Goal: Information Seeking & Learning: Learn about a topic

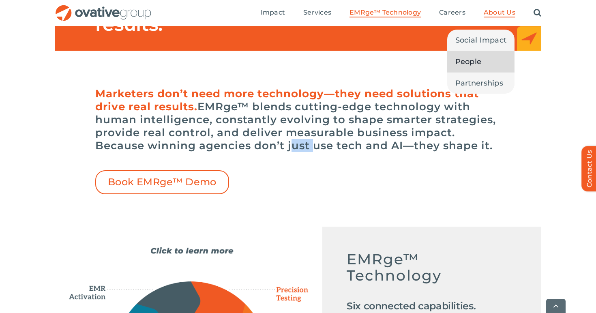
click at [471, 57] on span "People" at bounding box center [468, 61] width 26 height 11
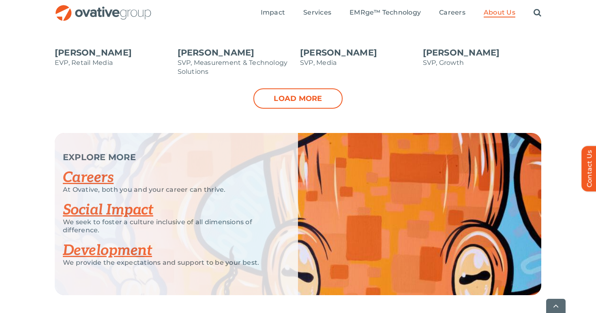
scroll to position [967, 0]
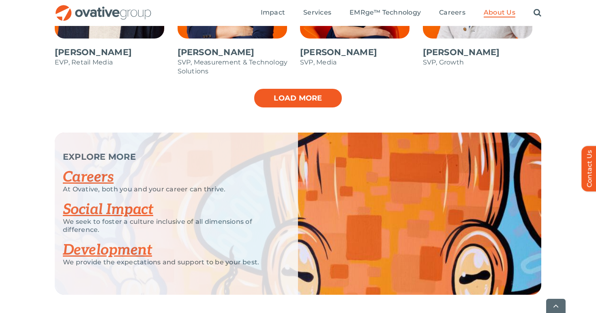
click at [311, 107] on link "Load more" at bounding box center [297, 98] width 89 height 20
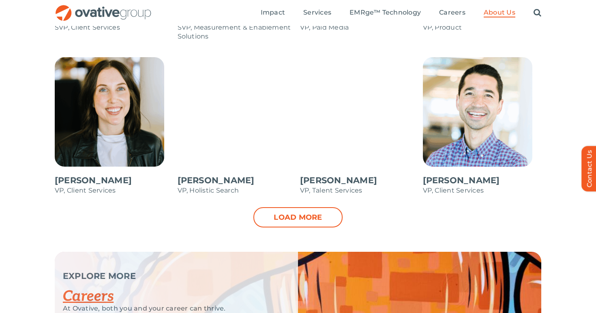
scroll to position [1156, 0]
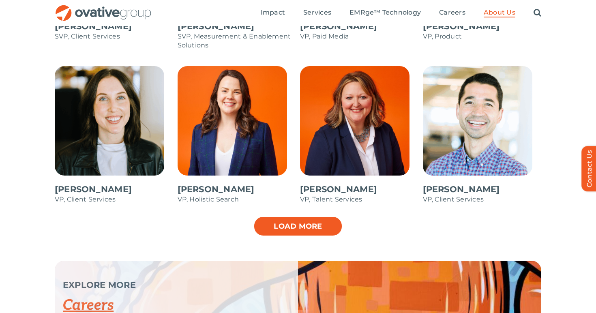
click at [277, 220] on link "Load more" at bounding box center [297, 226] width 89 height 20
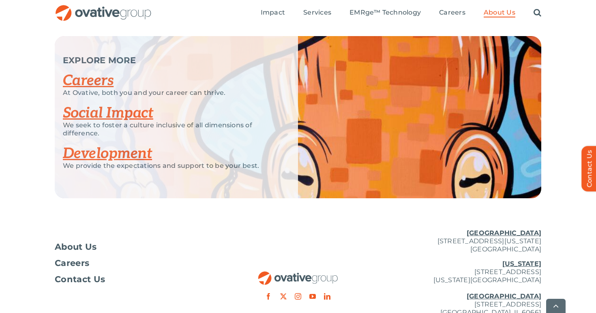
scroll to position [1527, 0]
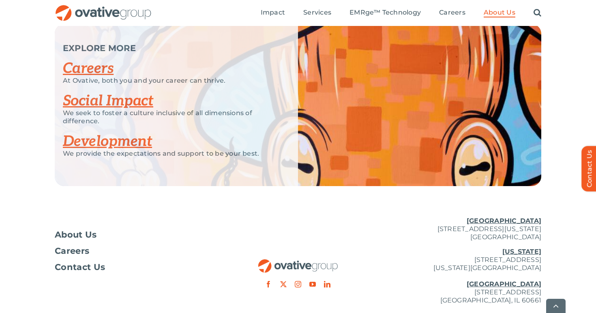
click at [124, 141] on link "Development" at bounding box center [107, 142] width 89 height 18
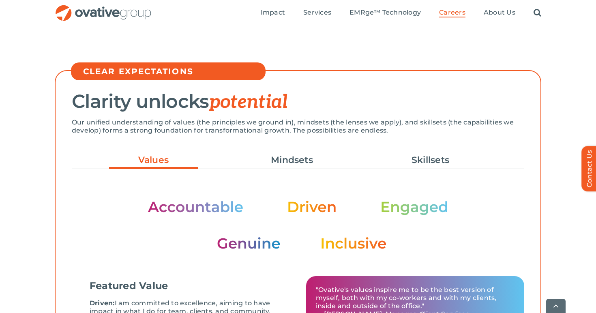
scroll to position [183, 0]
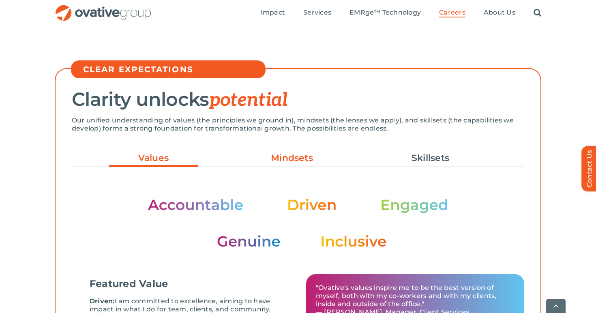
click at [276, 158] on link "Mindsets" at bounding box center [291, 158] width 89 height 14
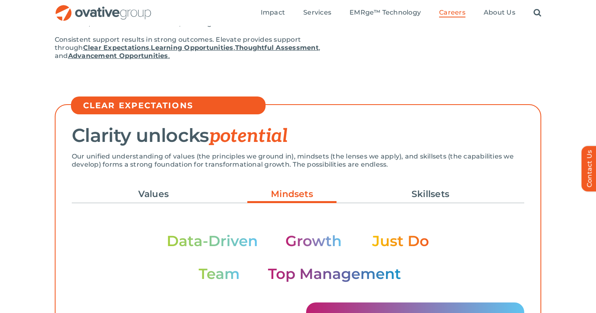
scroll to position [129, 0]
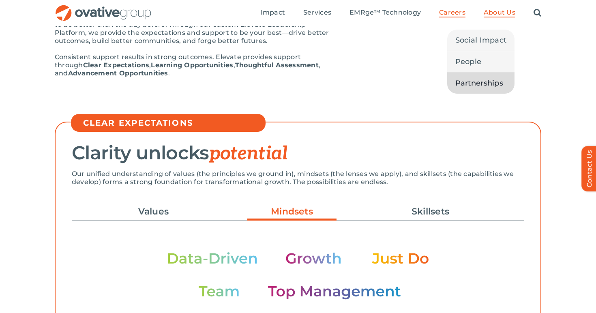
click at [472, 86] on span "Partnerships" at bounding box center [479, 82] width 48 height 11
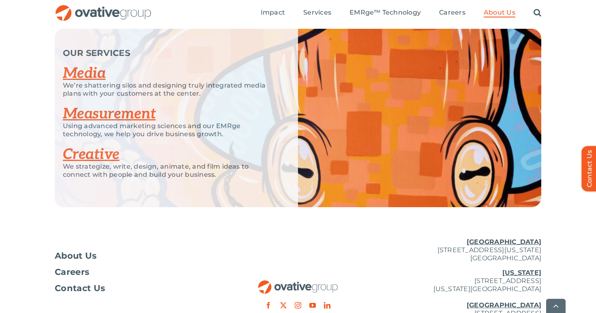
scroll to position [1815, 0]
